Goal: Task Accomplishment & Management: Manage account settings

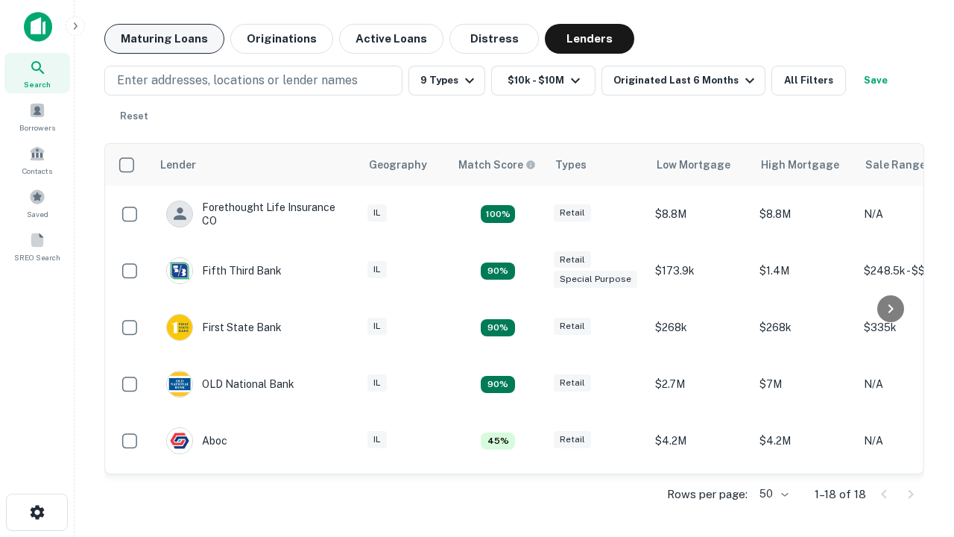
click at [164, 39] on button "Maturing Loans" at bounding box center [164, 39] width 120 height 30
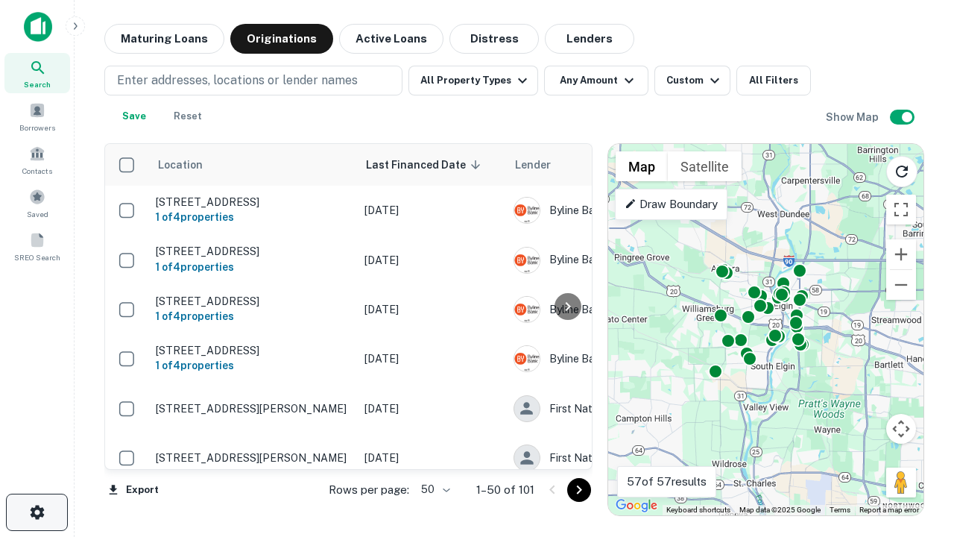
click at [37, 512] on icon "button" at bounding box center [37, 512] width 18 height 18
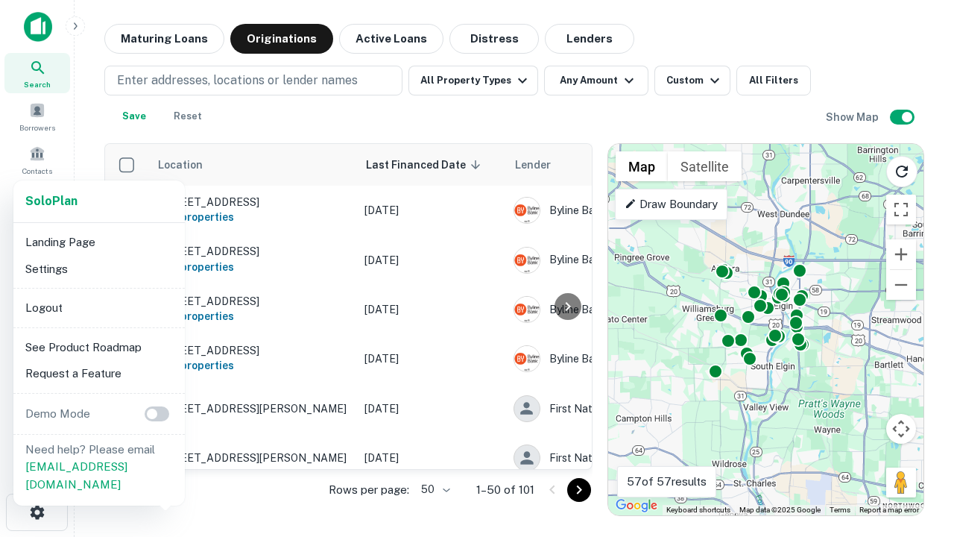
click at [98, 307] on li "Logout" at bounding box center [99, 307] width 160 height 27
